Goal: Navigation & Orientation: Find specific page/section

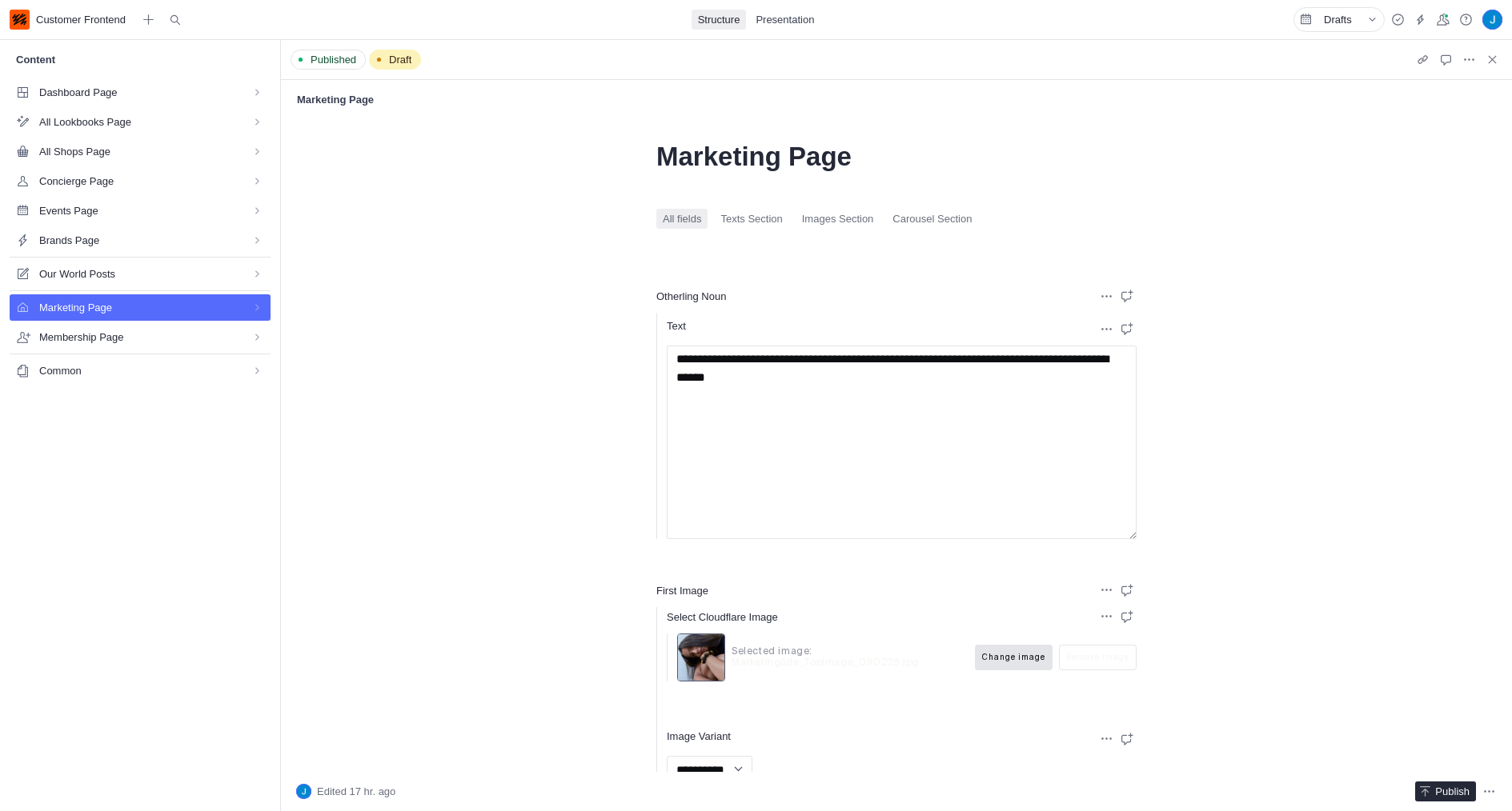
select select "*"
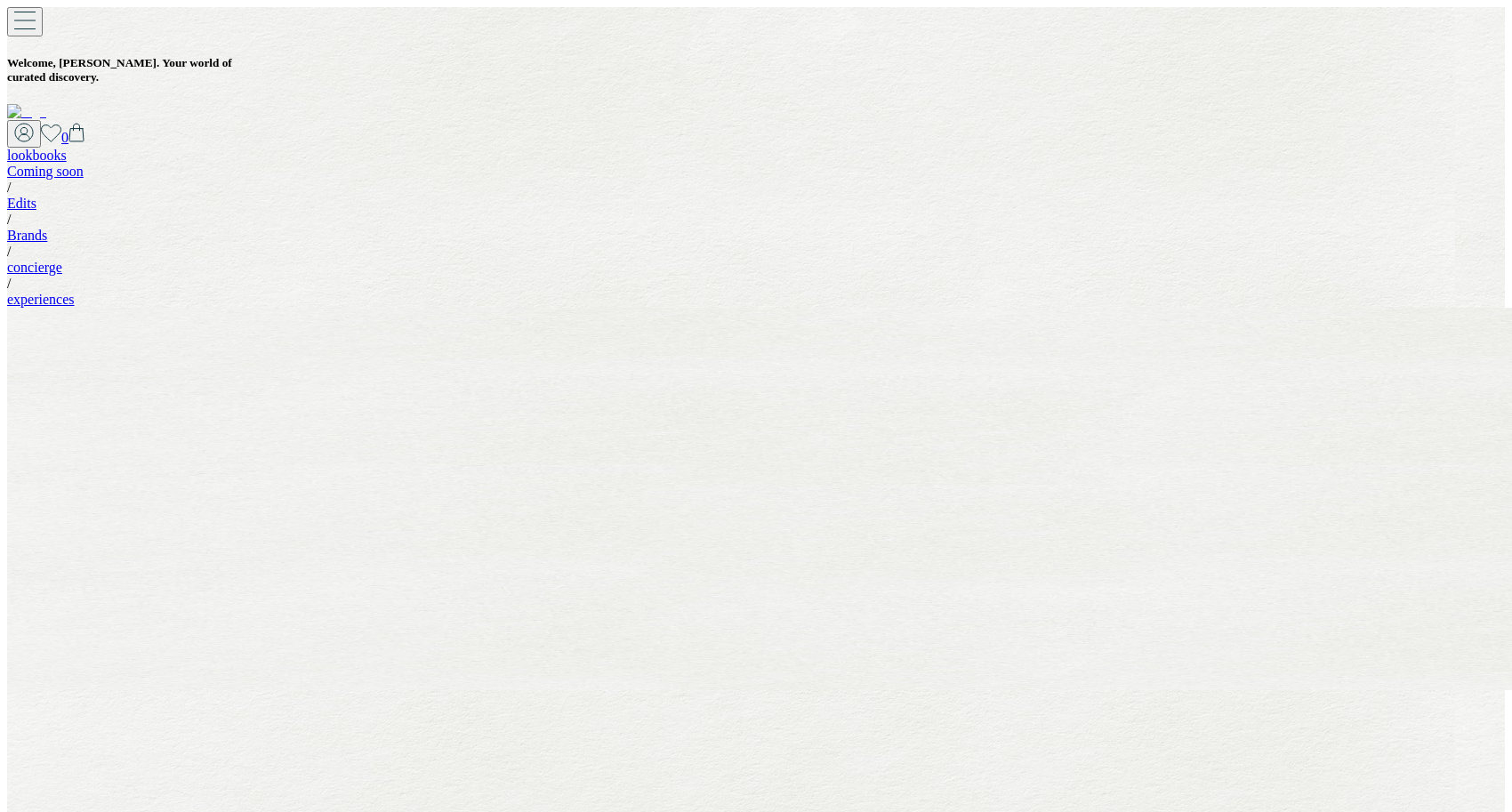
click at [75, 292] on link "experiences" at bounding box center [40, 299] width 68 height 15
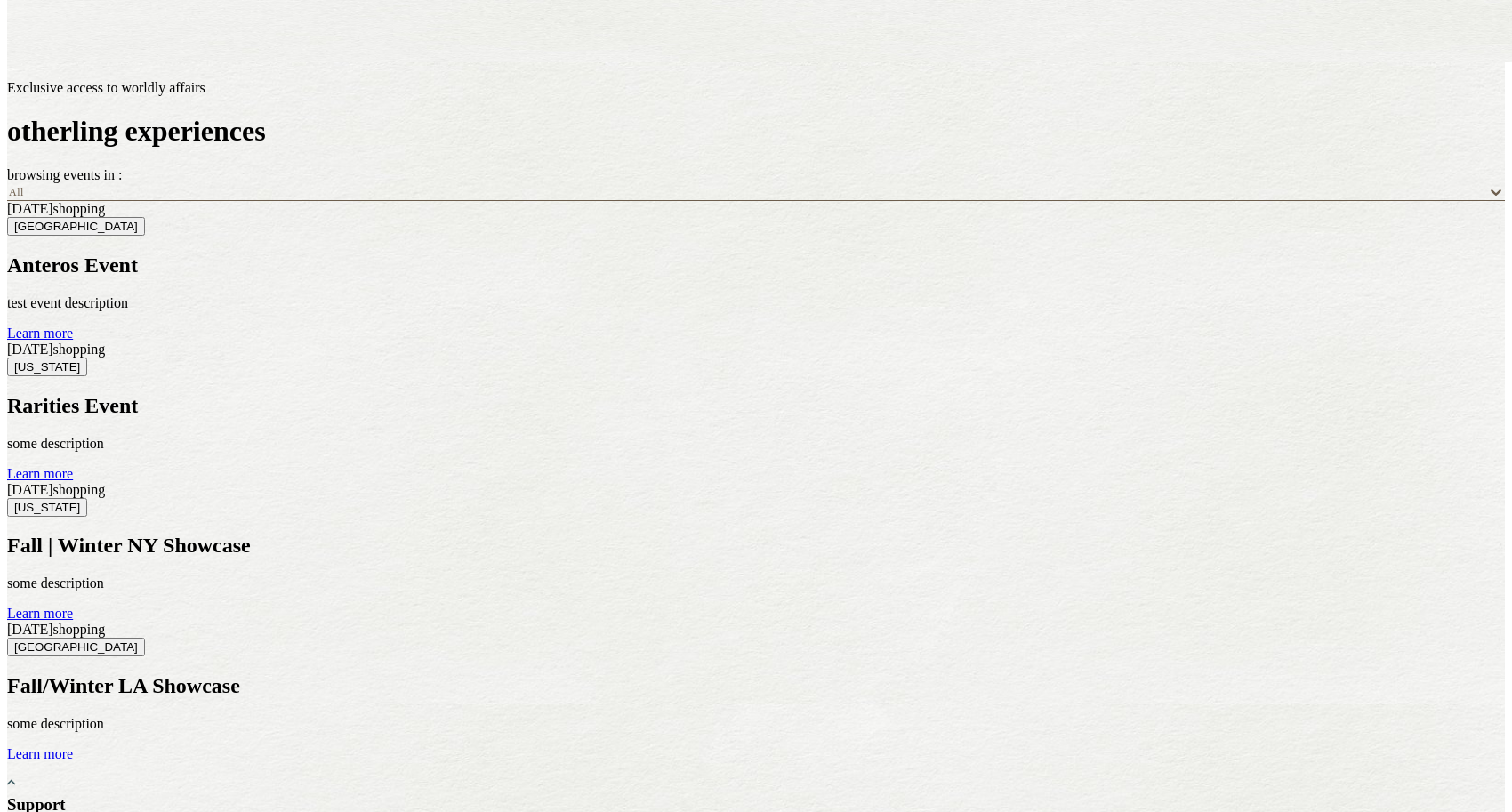
scroll to position [397, 0]
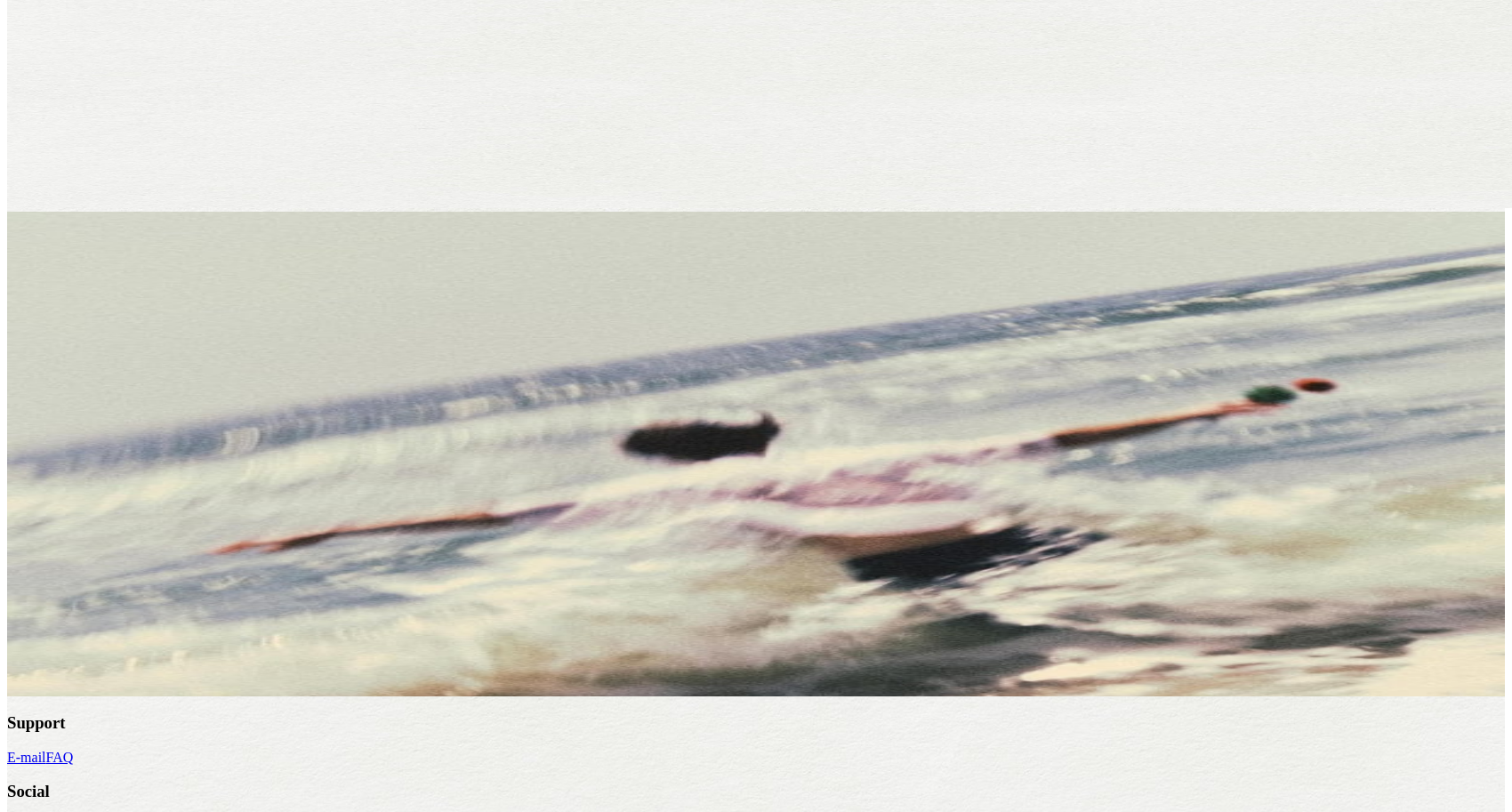
scroll to position [486, 0]
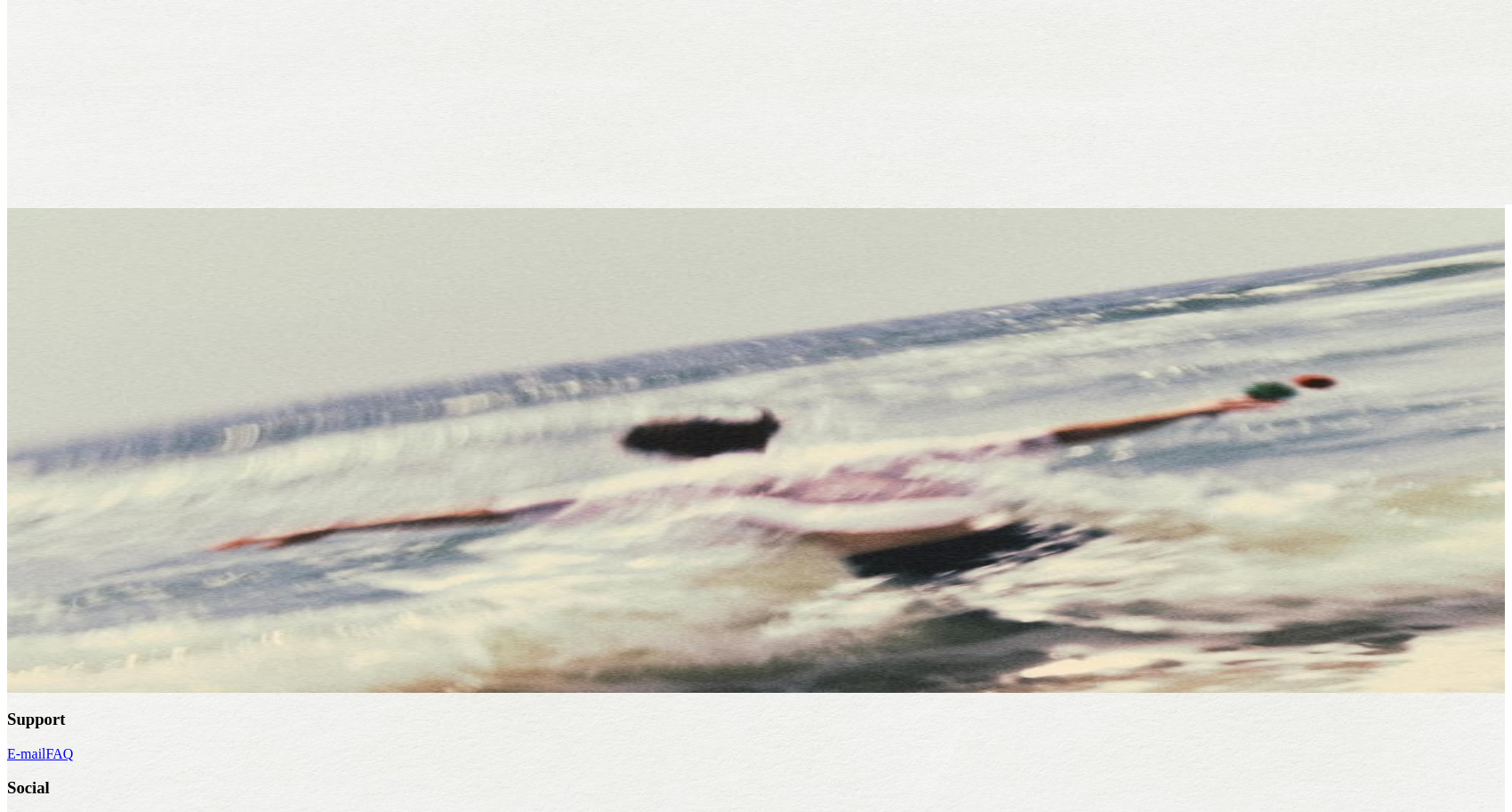
click at [73, 586] on link "Learn more" at bounding box center [39, 578] width 66 height 15
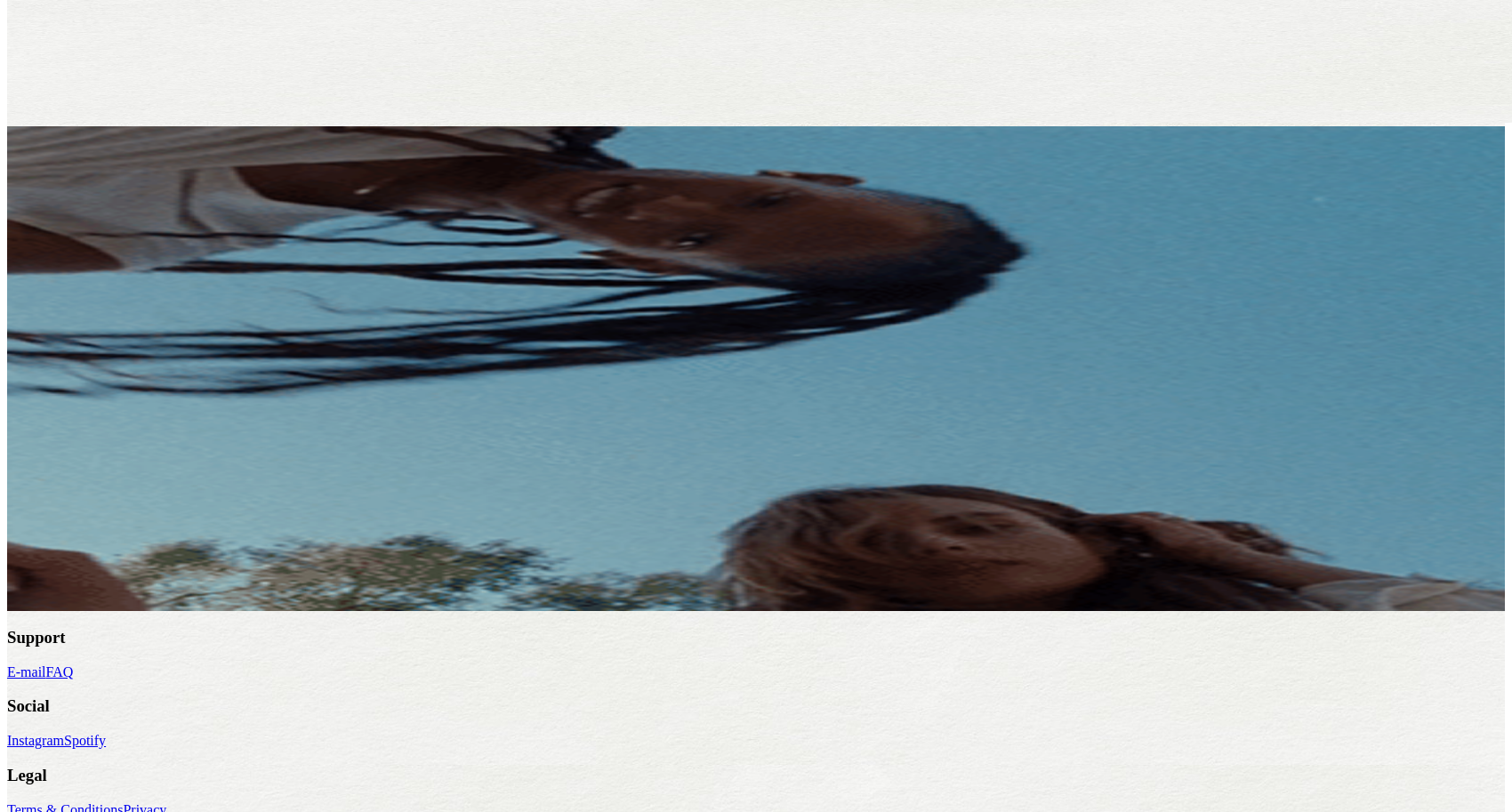
scroll to position [580, 0]
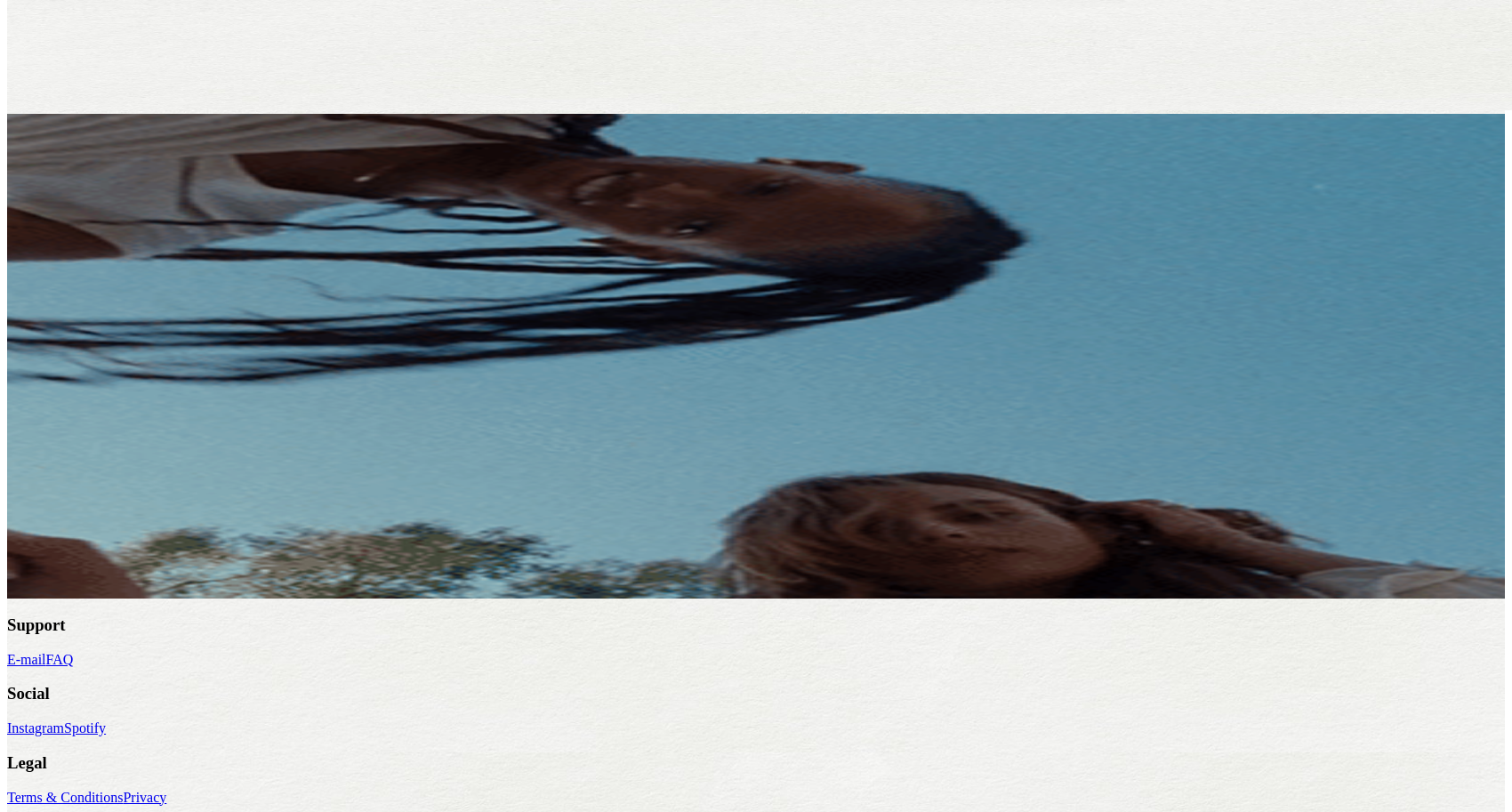
click at [73, 492] on link "Learn more" at bounding box center [39, 484] width 66 height 15
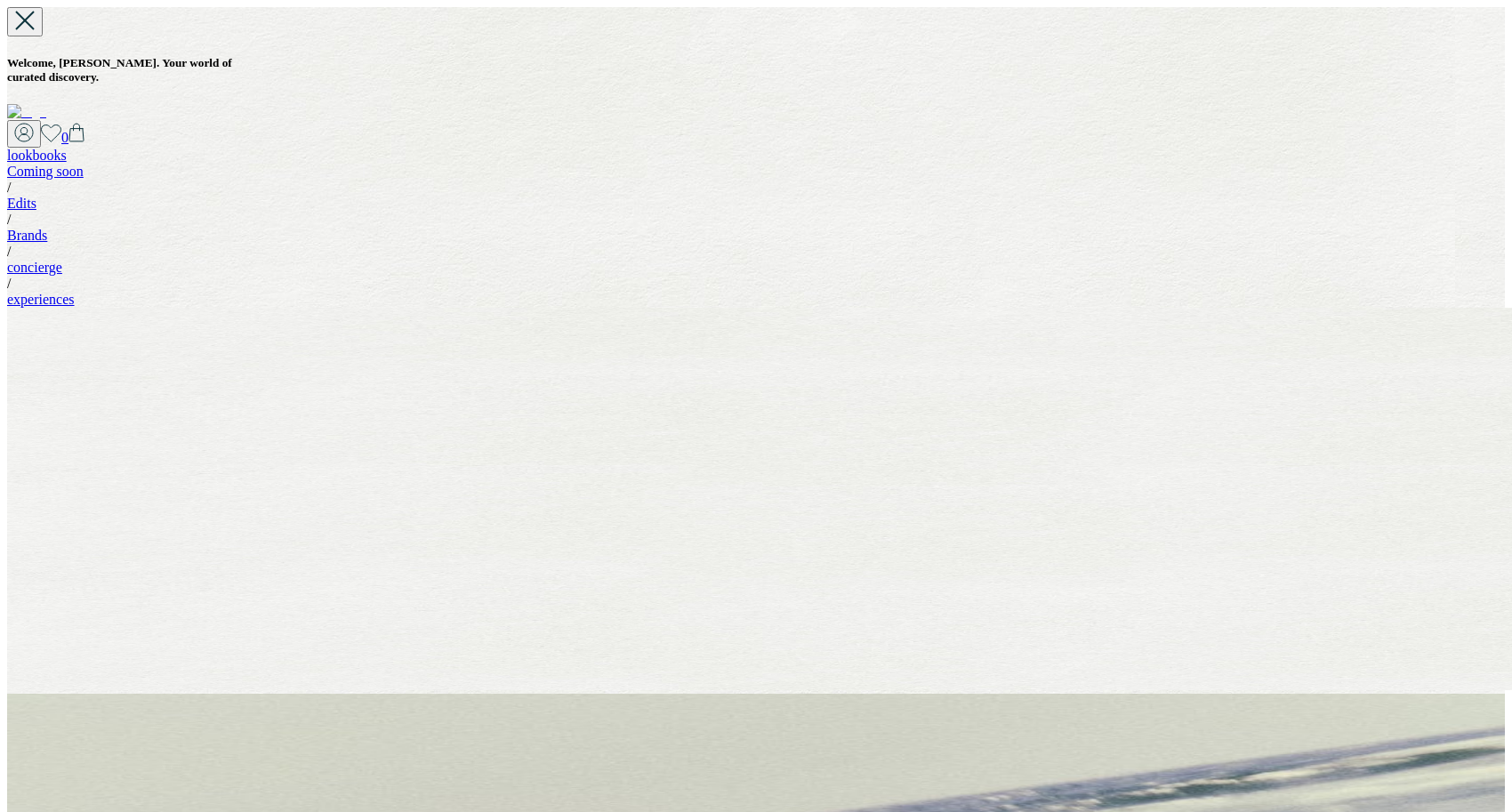
click at [966, 147] on div "lookbooks Coming soon / Edits / Brands / concierge / experiences" at bounding box center [755, 227] width 1497 height 160
click at [75, 292] on link "experiences" at bounding box center [40, 299] width 68 height 15
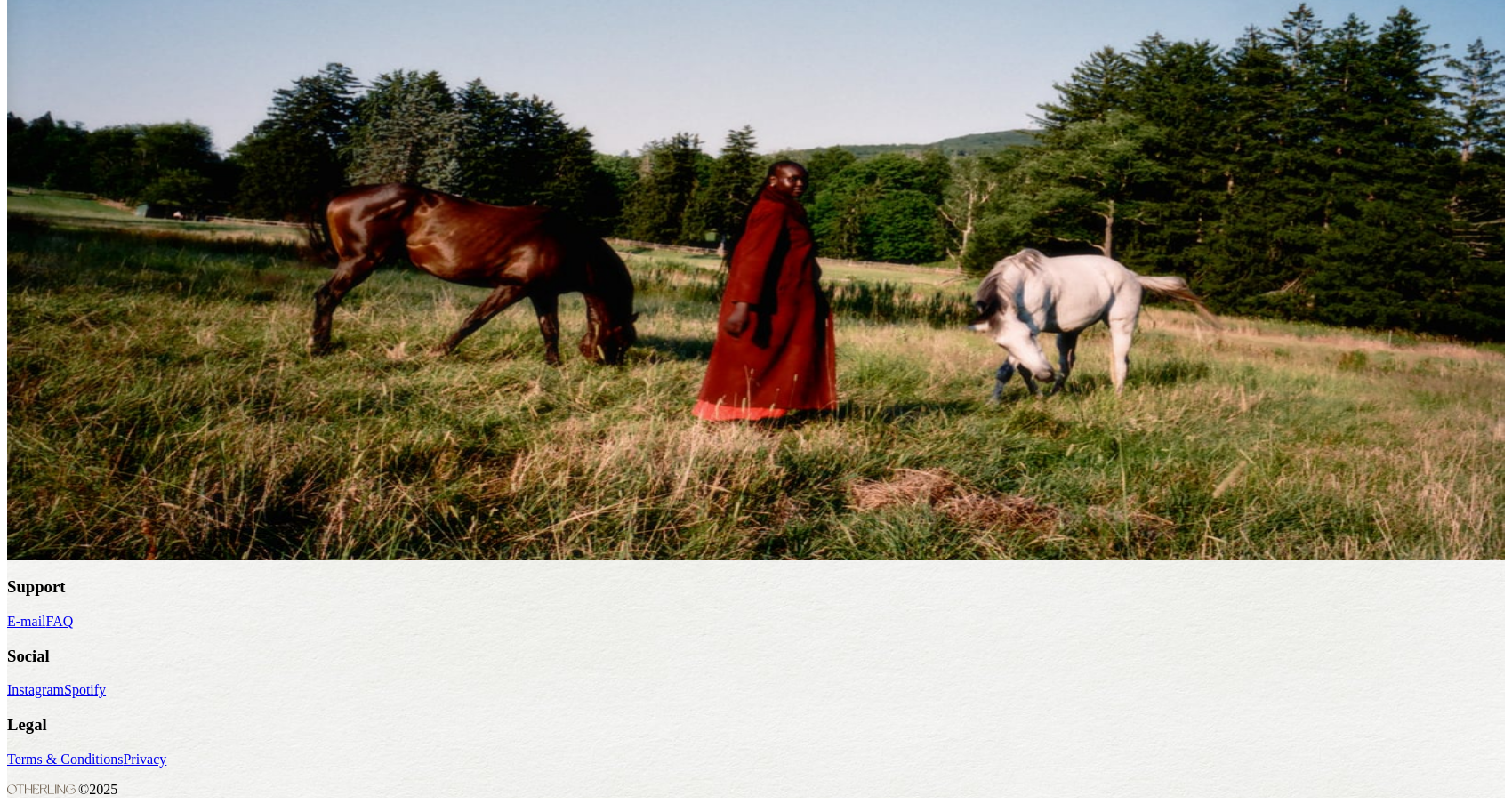
scroll to position [971, 0]
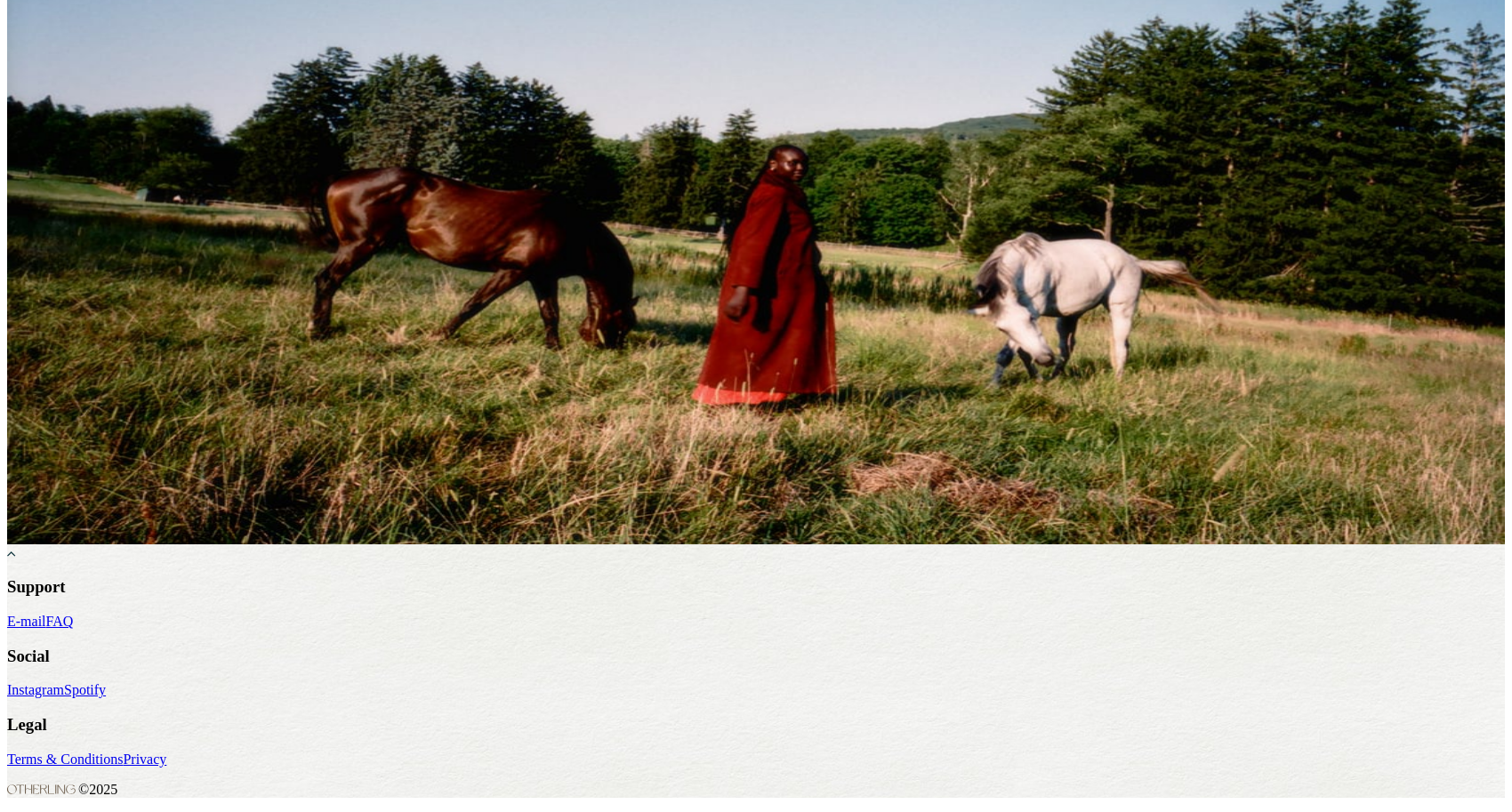
click at [73, 544] on link "Learn more" at bounding box center [39, 535] width 66 height 15
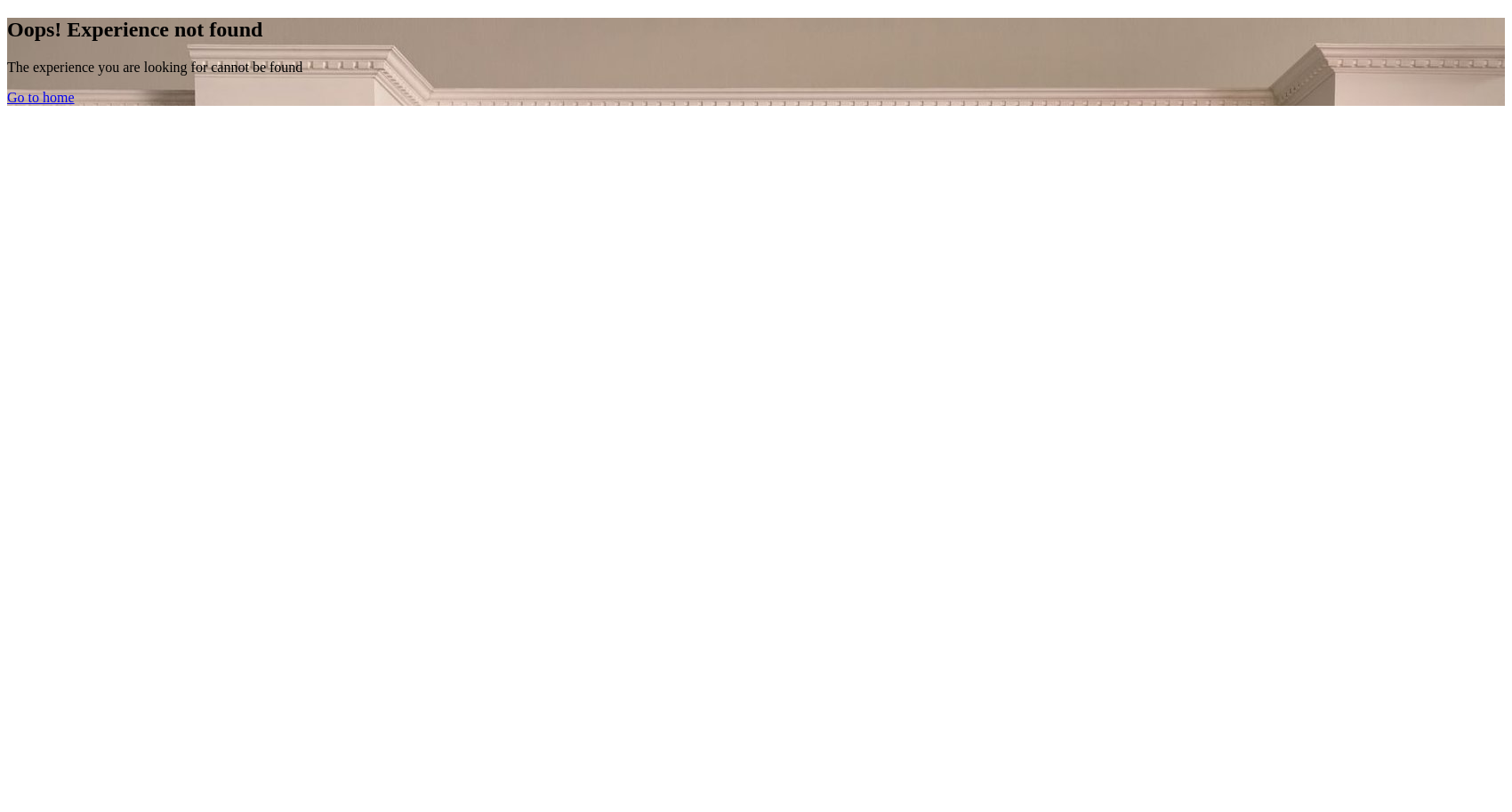
click at [75, 105] on link "Go to home" at bounding box center [40, 96] width 68 height 15
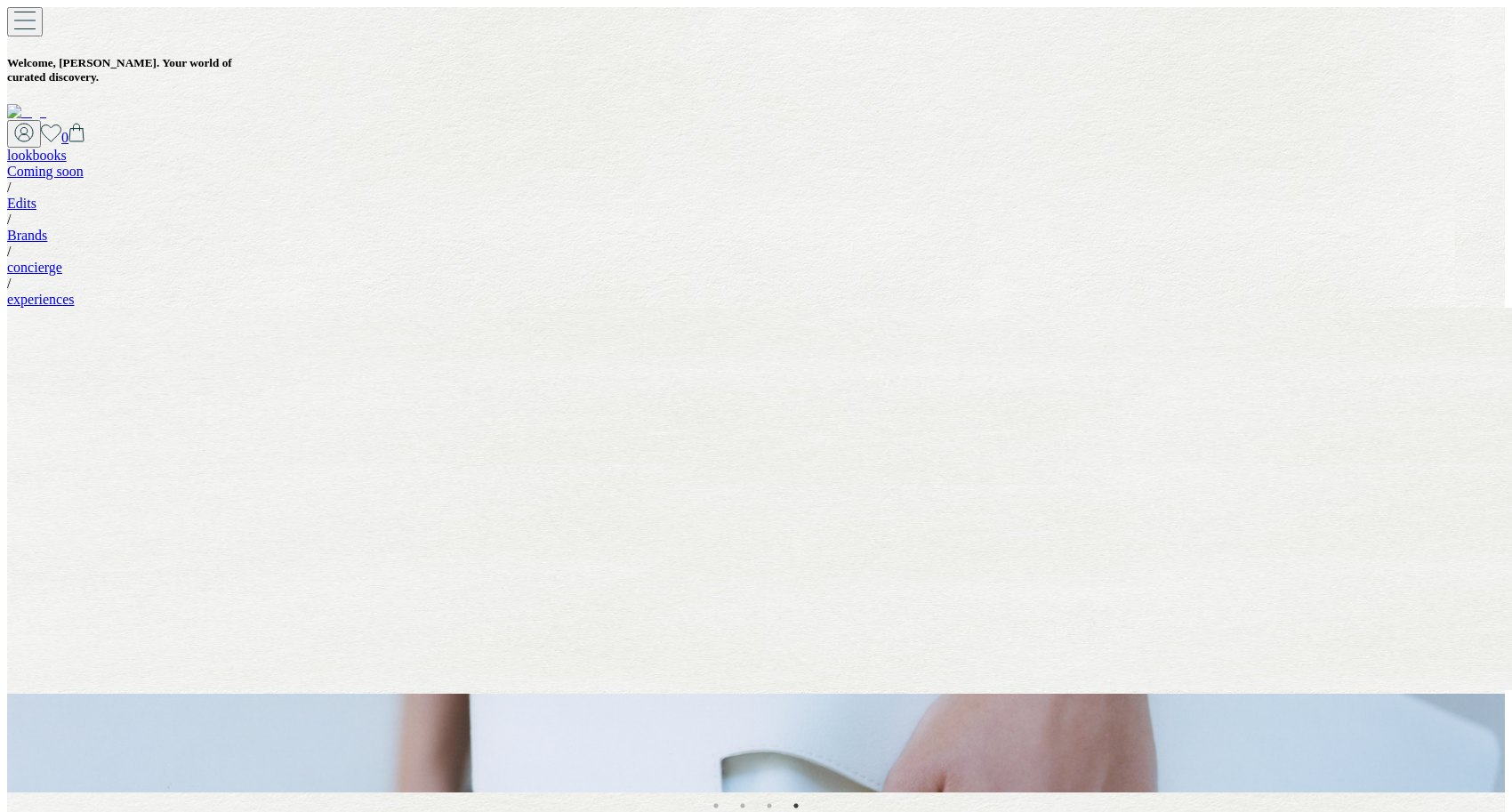
click at [46, 104] on img at bounding box center [27, 112] width 39 height 16
